Goal: Information Seeking & Learning: Learn about a topic

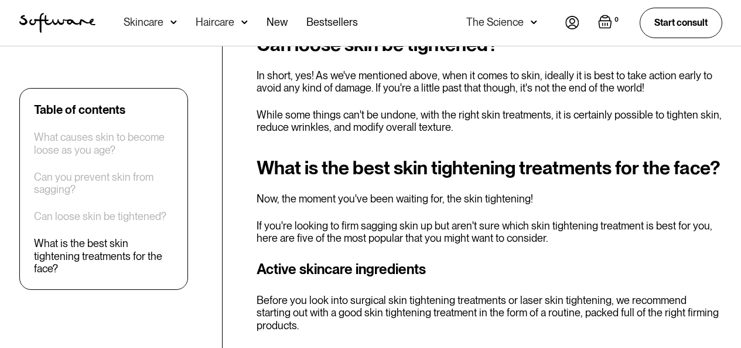
scroll to position [1711, 0]
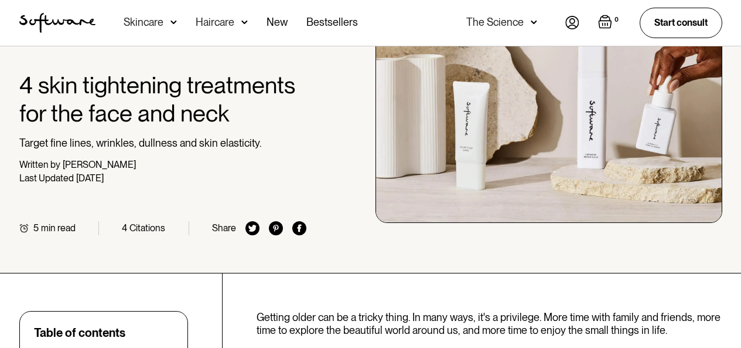
scroll to position [0, 0]
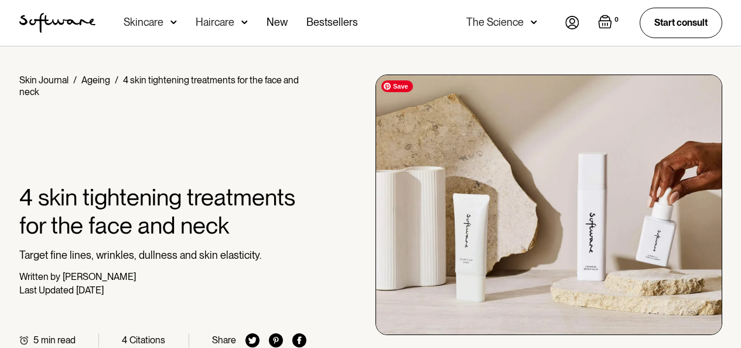
click at [682, 87] on img at bounding box center [549, 204] width 347 height 260
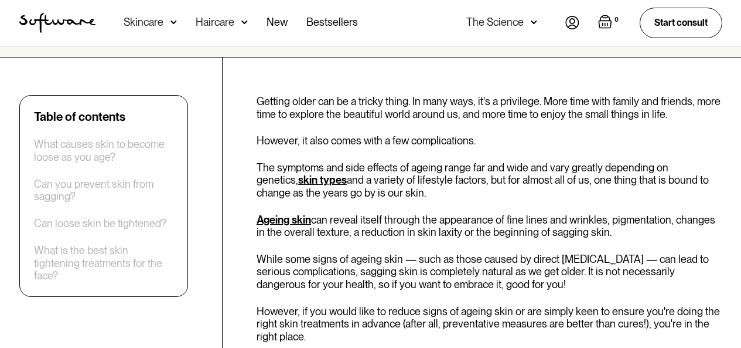
scroll to position [328, 0]
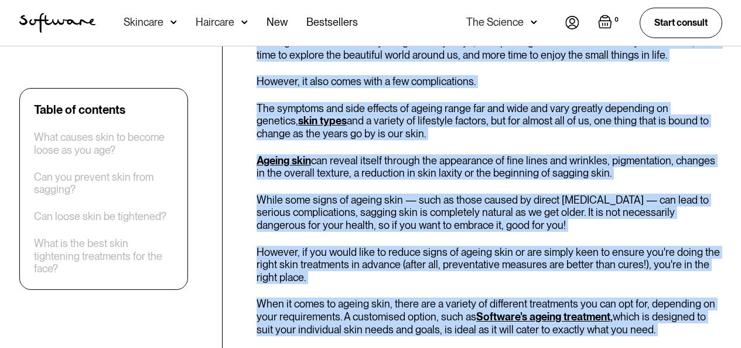
drag, startPoint x: 256, startPoint y: 99, endPoint x: 550, endPoint y: 357, distance: 391.6
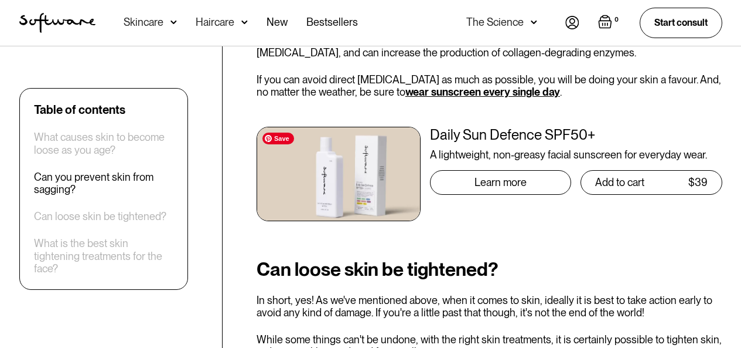
scroll to position [1453, 0]
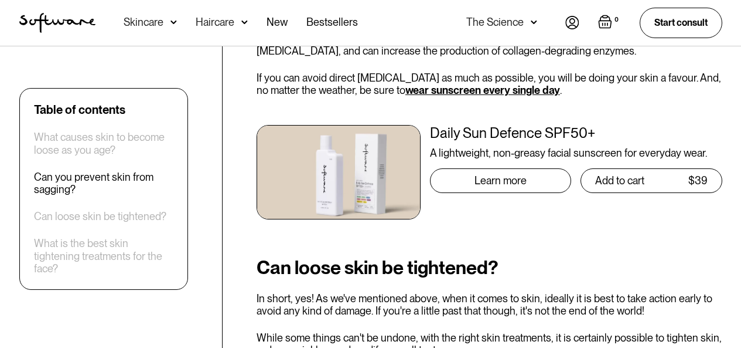
click at [604, 20] on img "Open empty cart" at bounding box center [605, 22] width 14 height 14
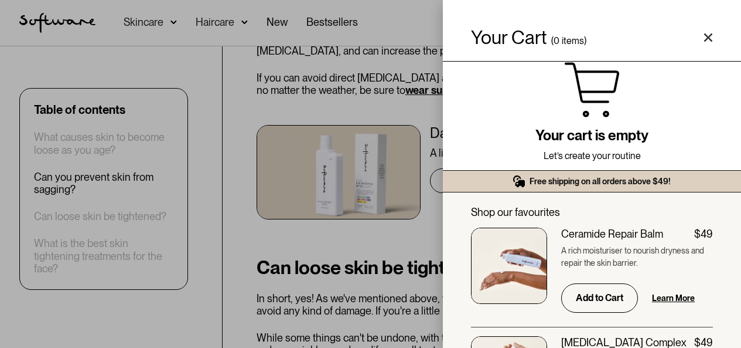
click at [710, 35] on icon "Close cart" at bounding box center [708, 37] width 9 height 9
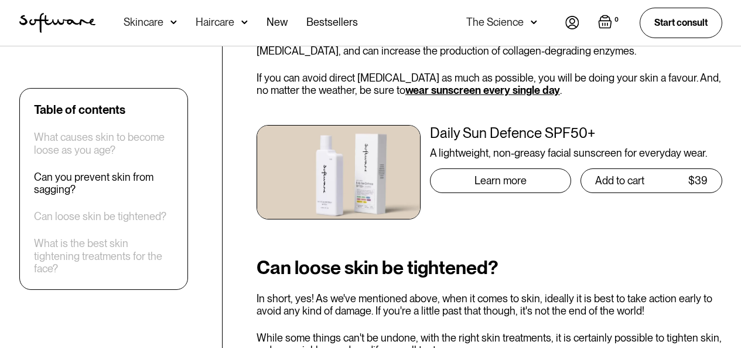
click at [532, 20] on img at bounding box center [534, 22] width 6 height 12
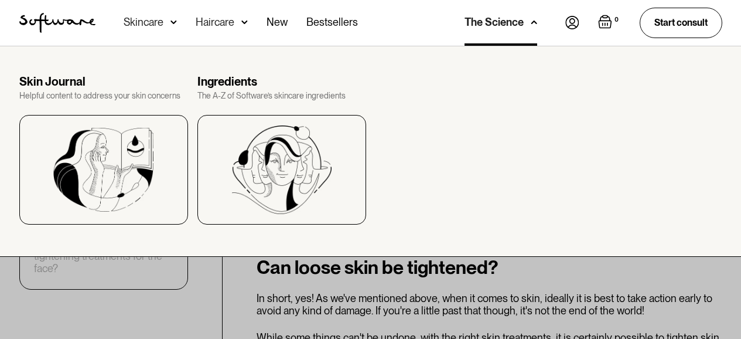
click at [497, 6] on div "The Science" at bounding box center [501, 23] width 73 height 46
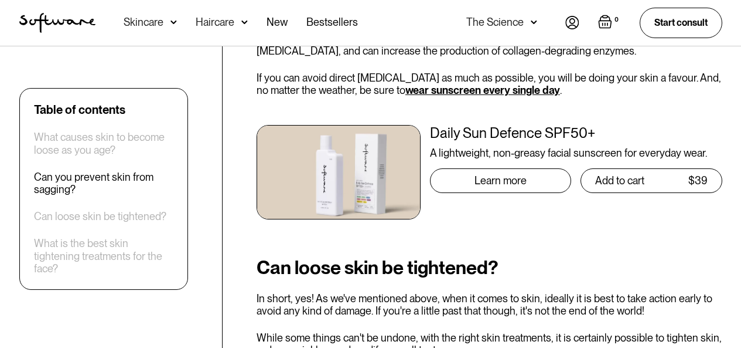
click at [171, 19] on img at bounding box center [174, 22] width 6 height 12
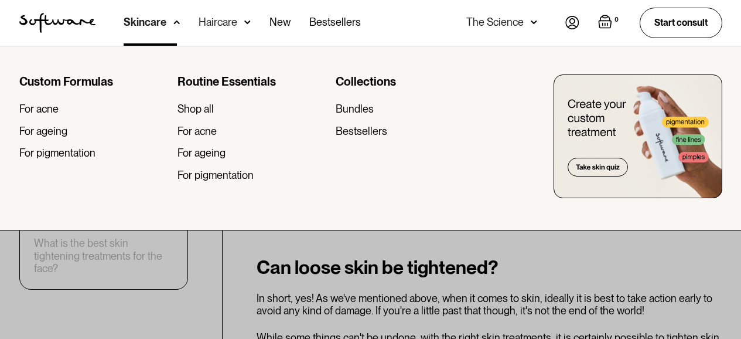
click at [66, 19] on img "home" at bounding box center [57, 23] width 76 height 20
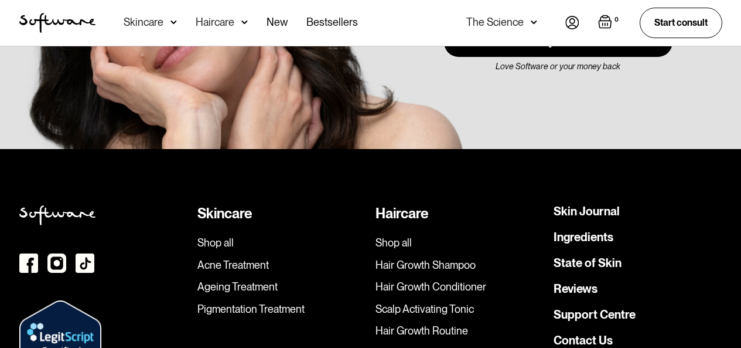
scroll to position [3234, 0]
